Goal: Navigation & Orientation: Understand site structure

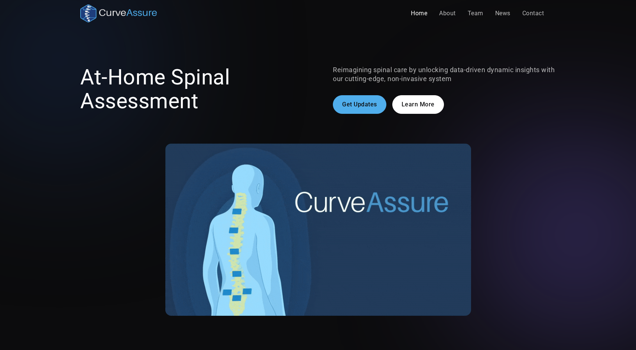
click at [420, 101] on link "Learn More" at bounding box center [418, 104] width 52 height 19
click at [476, 15] on link "Team" at bounding box center [475, 13] width 27 height 15
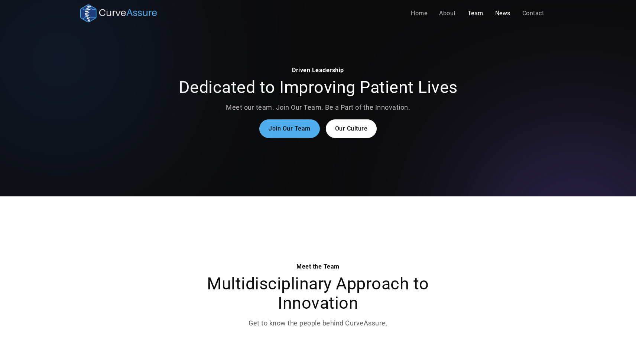
click at [504, 12] on link "News" at bounding box center [502, 13] width 27 height 15
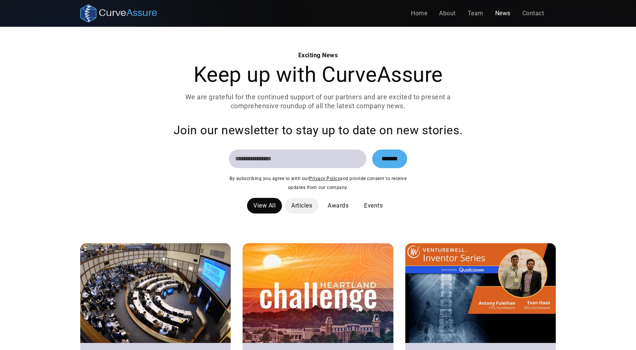
click at [301, 205] on div "Articles" at bounding box center [301, 205] width 21 height 9
